Goal: Information Seeking & Learning: Learn about a topic

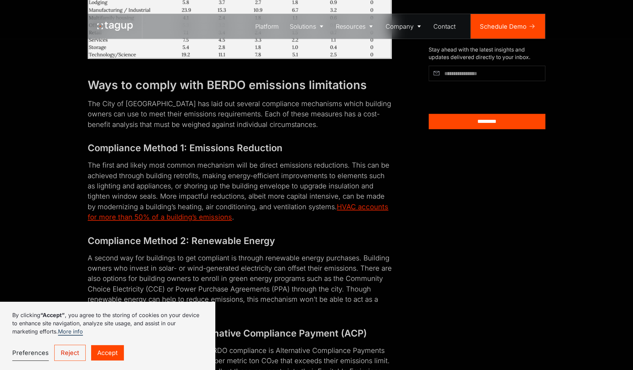
scroll to position [1125, 0]
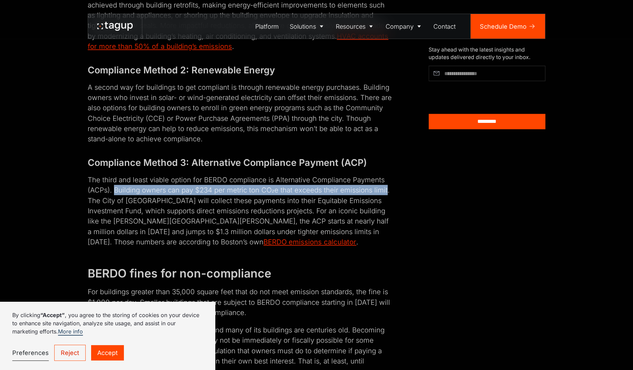
drag, startPoint x: 115, startPoint y: 189, endPoint x: 386, endPoint y: 189, distance: 270.5
click at [386, 189] on p "The third and least viable option for BERDO compliance is Alternative Complianc…" at bounding box center [240, 211] width 304 height 73
copy p "Building owners can pay $234 per metric ton CO₂e that exceeds their emissions l…"
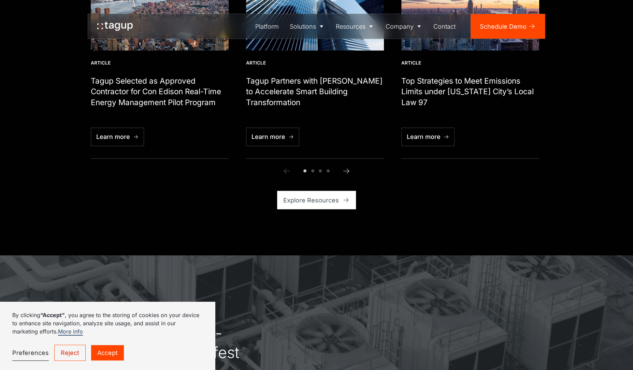
scroll to position [2251, 0]
